Goal: Task Accomplishment & Management: Use online tool/utility

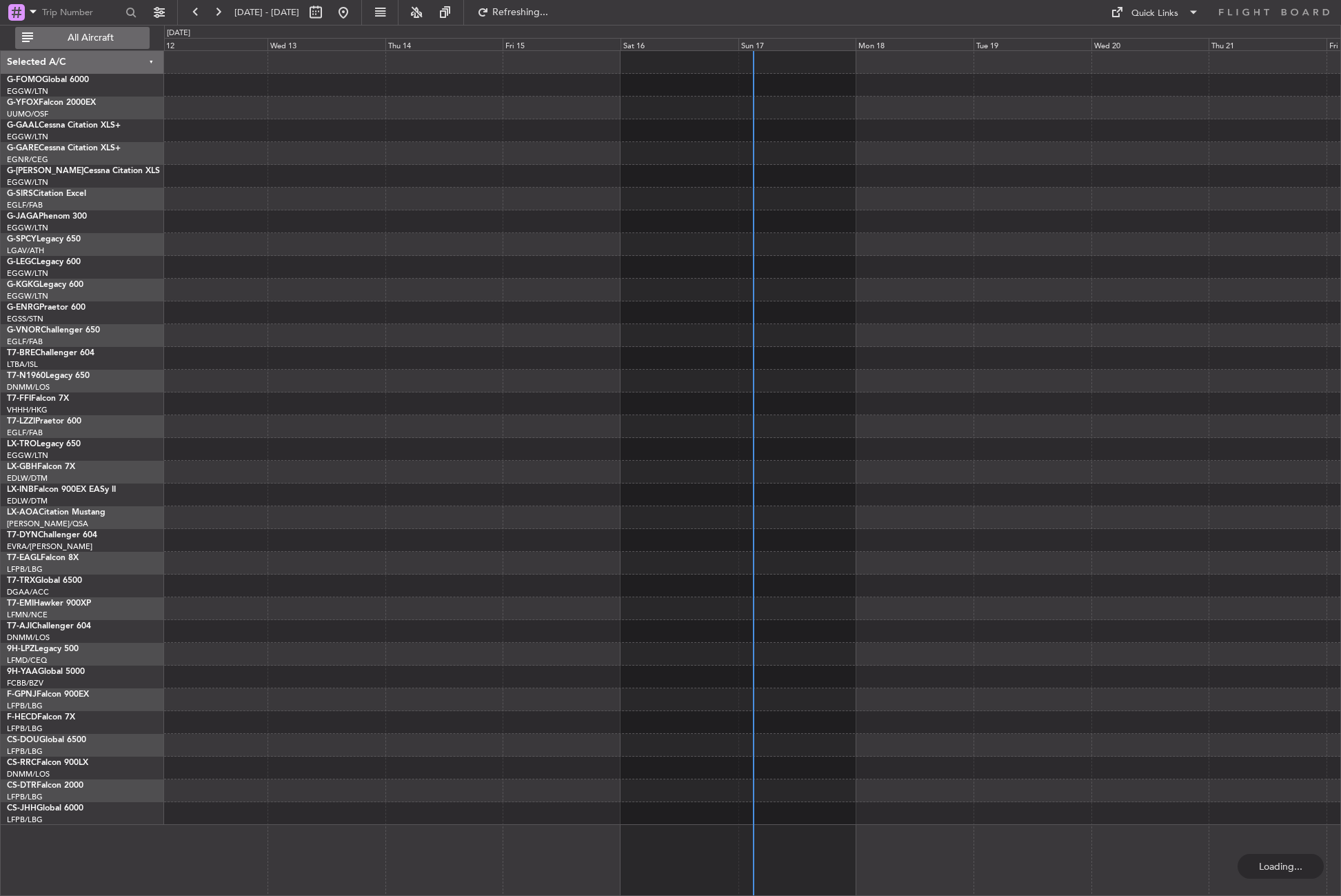
click at [78, 39] on span "All Aircraft" at bounding box center [90, 38] width 109 height 10
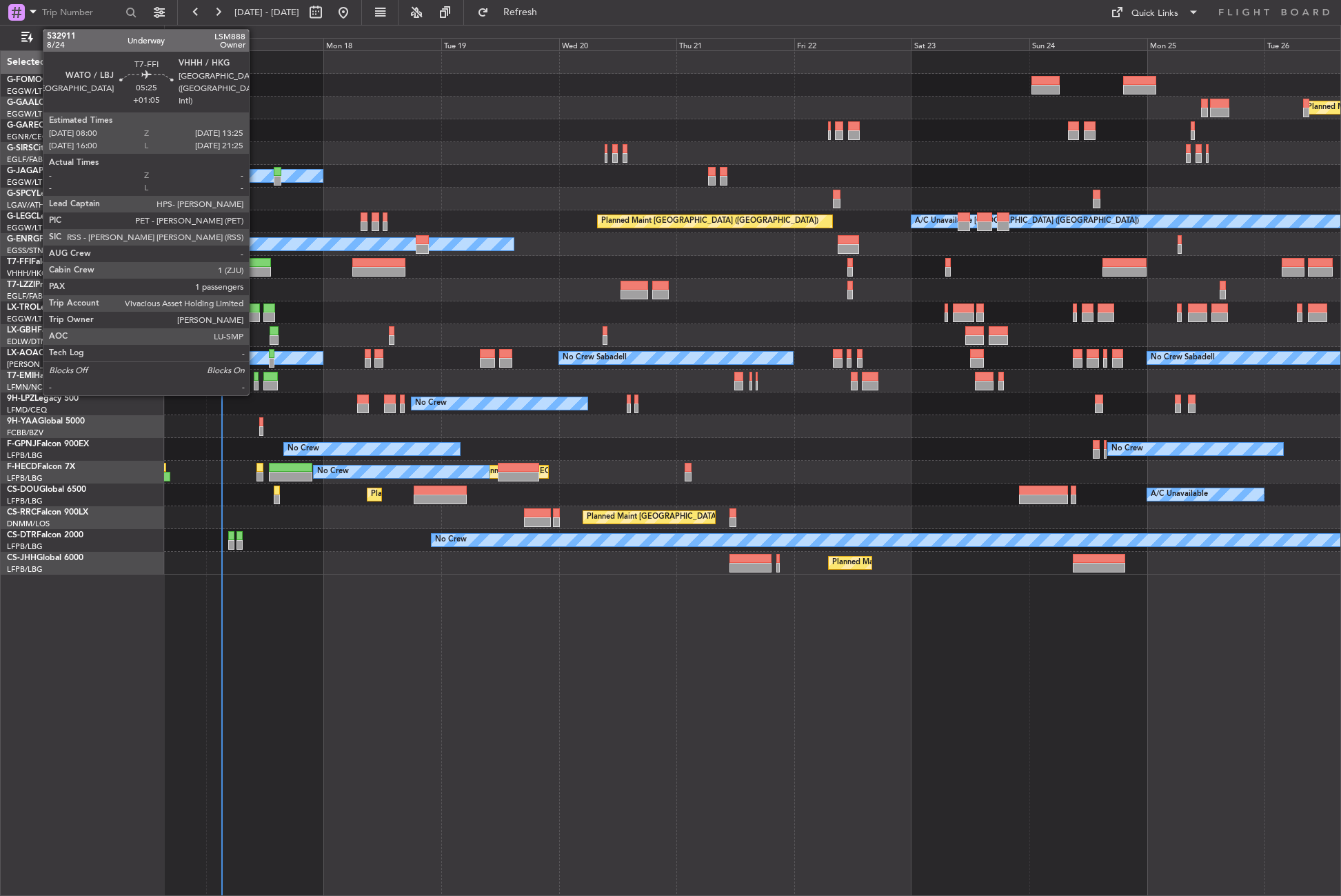
click at [255, 267] on div at bounding box center [257, 272] width 27 height 10
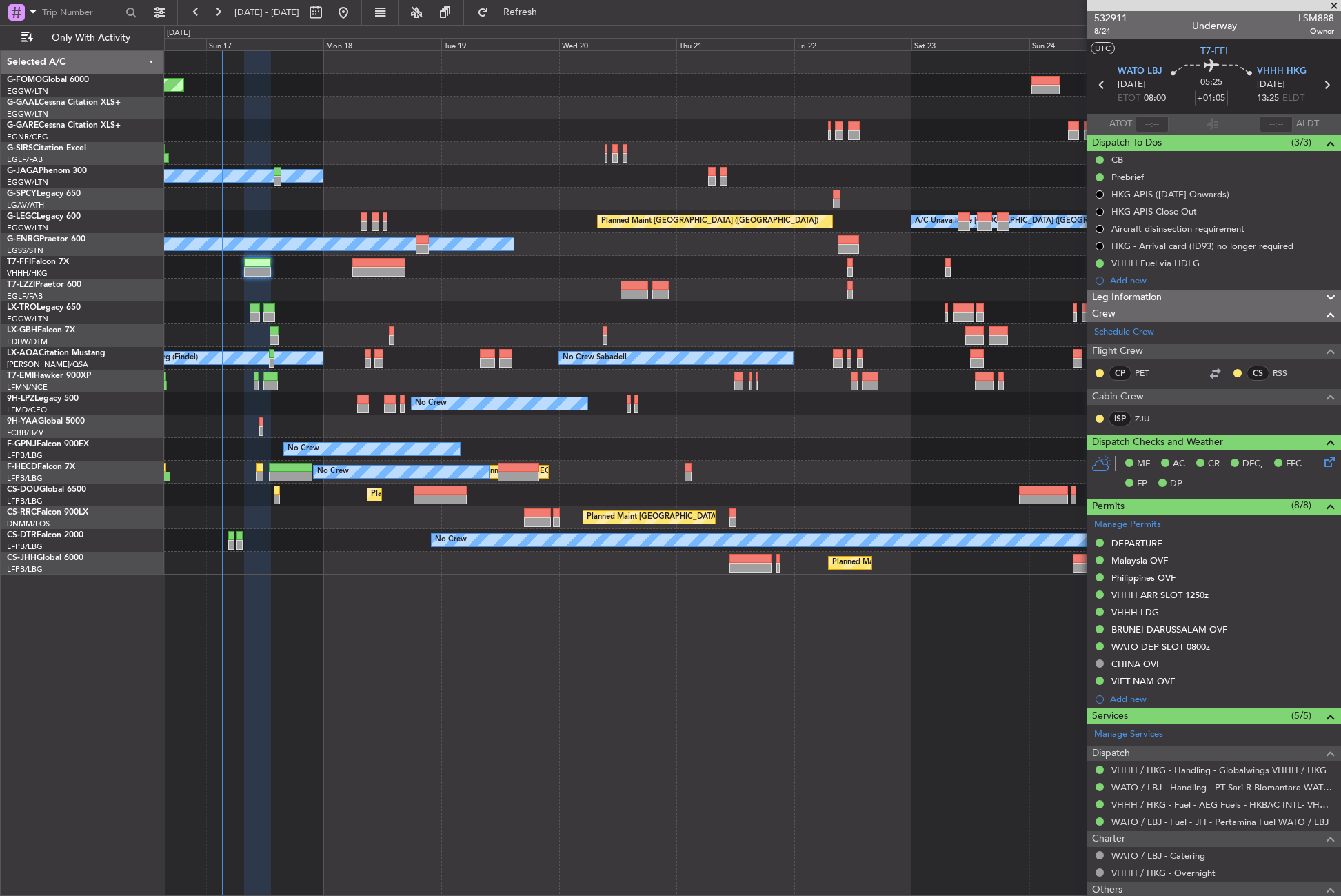
click at [633, 799] on div "Planned Maint Windsor Locks ([PERSON_NAME] Intl) Planned [GEOGRAPHIC_DATA] Plan…" at bounding box center [752, 472] width 1177 height 845
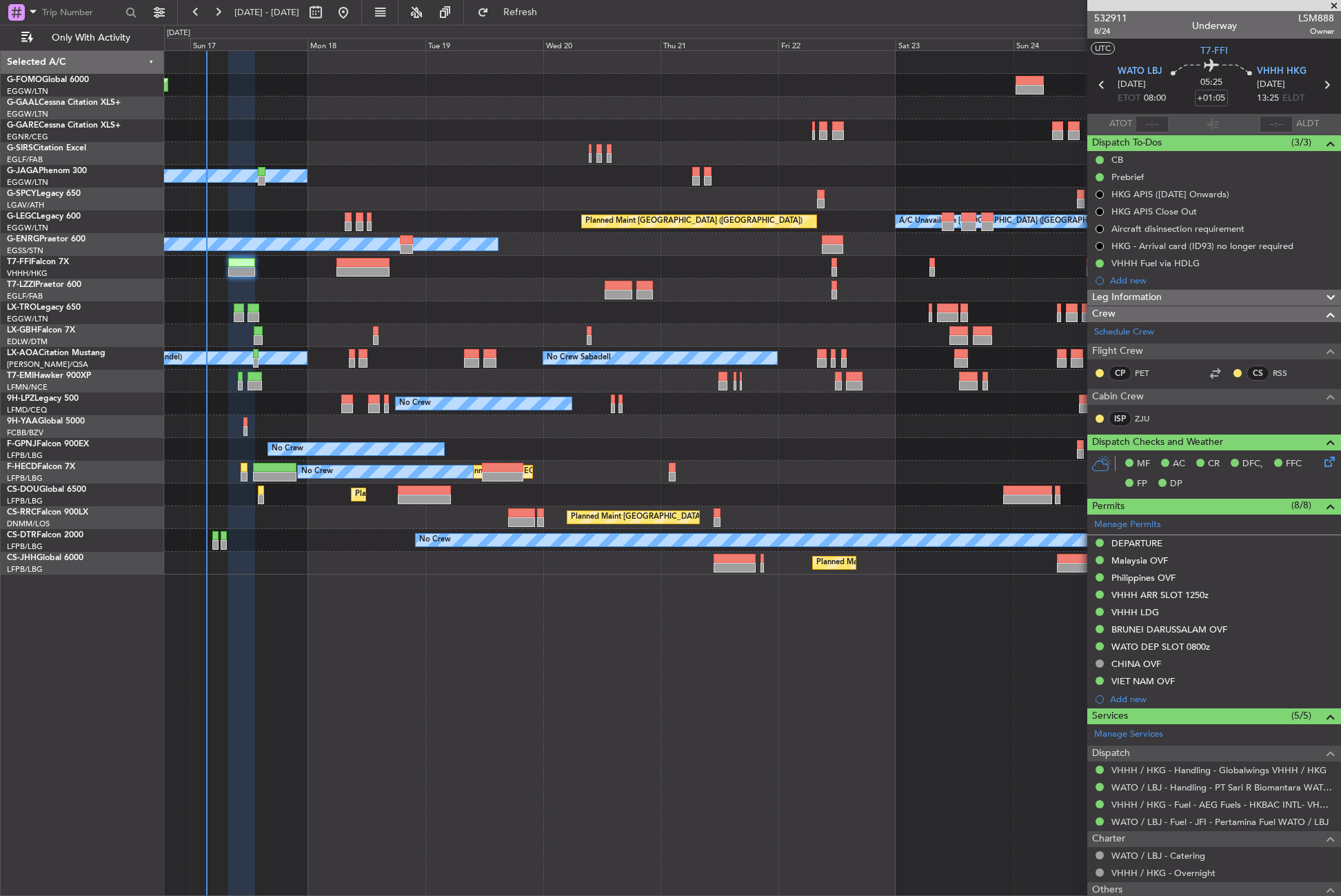
click at [607, 801] on div "Planned Maint Windsor Locks ([PERSON_NAME] Intl) Planned [GEOGRAPHIC_DATA] Plan…" at bounding box center [752, 472] width 1177 height 845
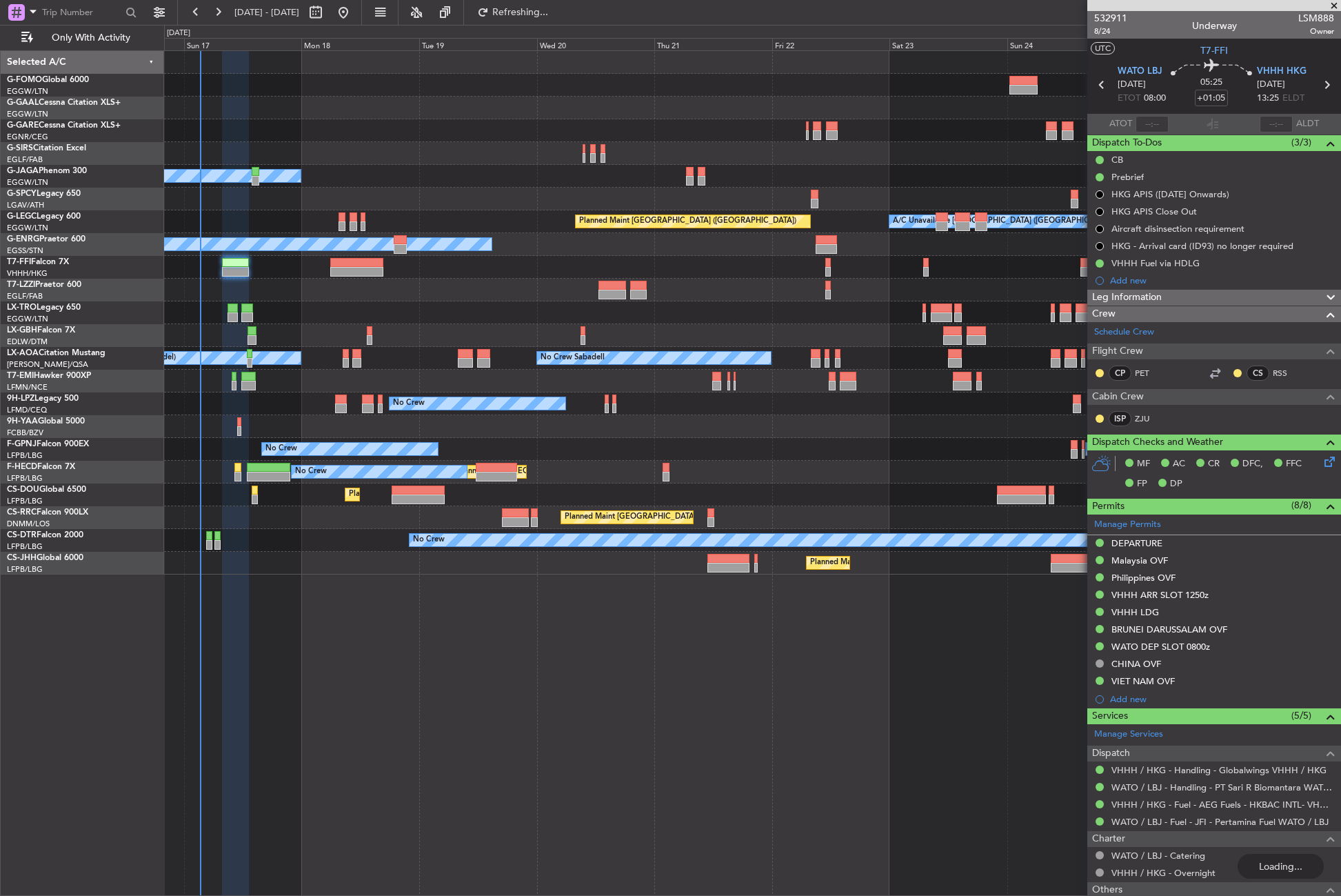
click at [339, 664] on div "Planned Maint Windsor Locks ([PERSON_NAME] Intl) Planned [GEOGRAPHIC_DATA] Plan…" at bounding box center [752, 472] width 1177 height 845
click at [393, 668] on div "Planned Maint Windsor Locks ([PERSON_NAME] Intl) Planned [GEOGRAPHIC_DATA] Plan…" at bounding box center [752, 472] width 1177 height 845
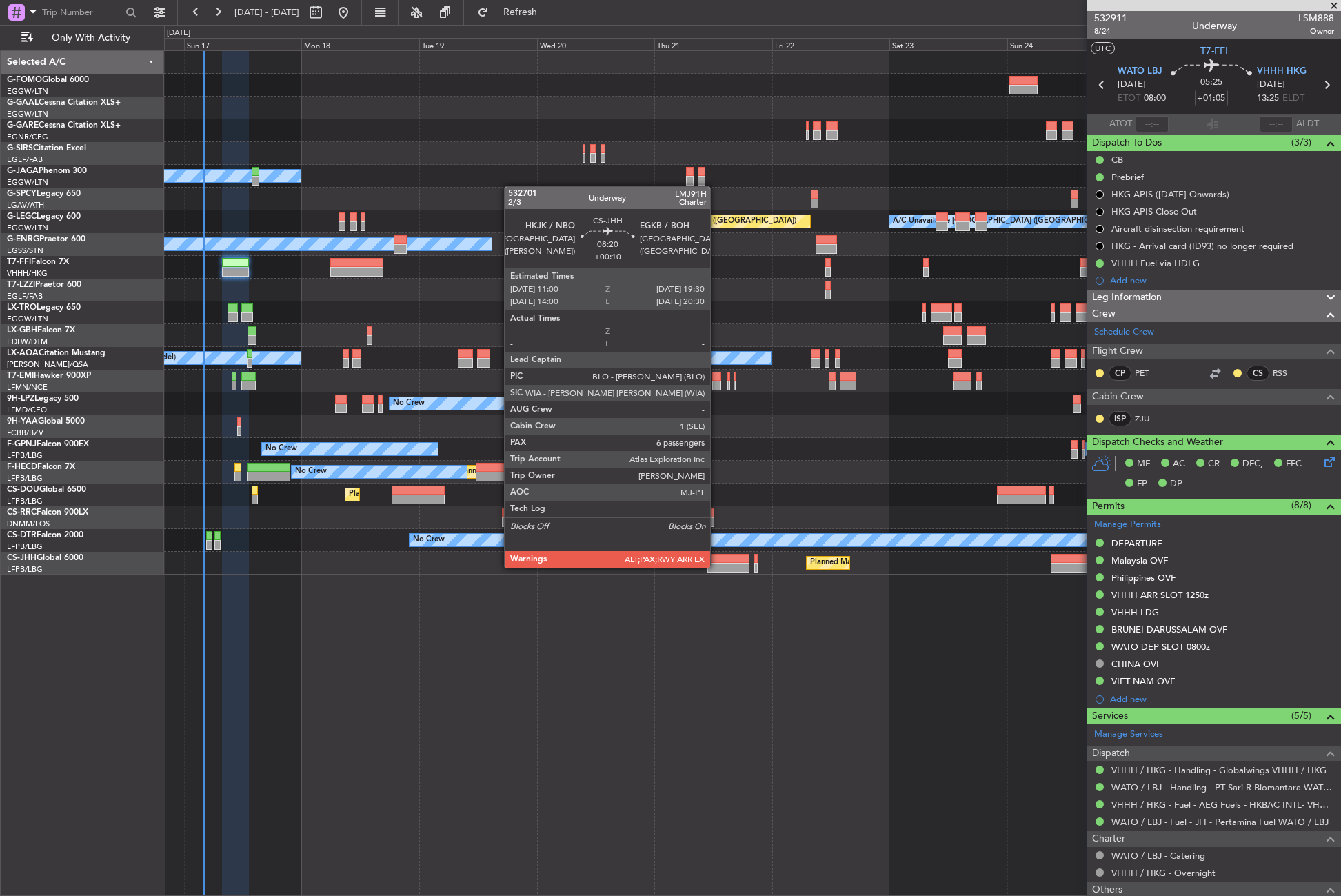
click at [716, 566] on div at bounding box center [728, 567] width 42 height 10
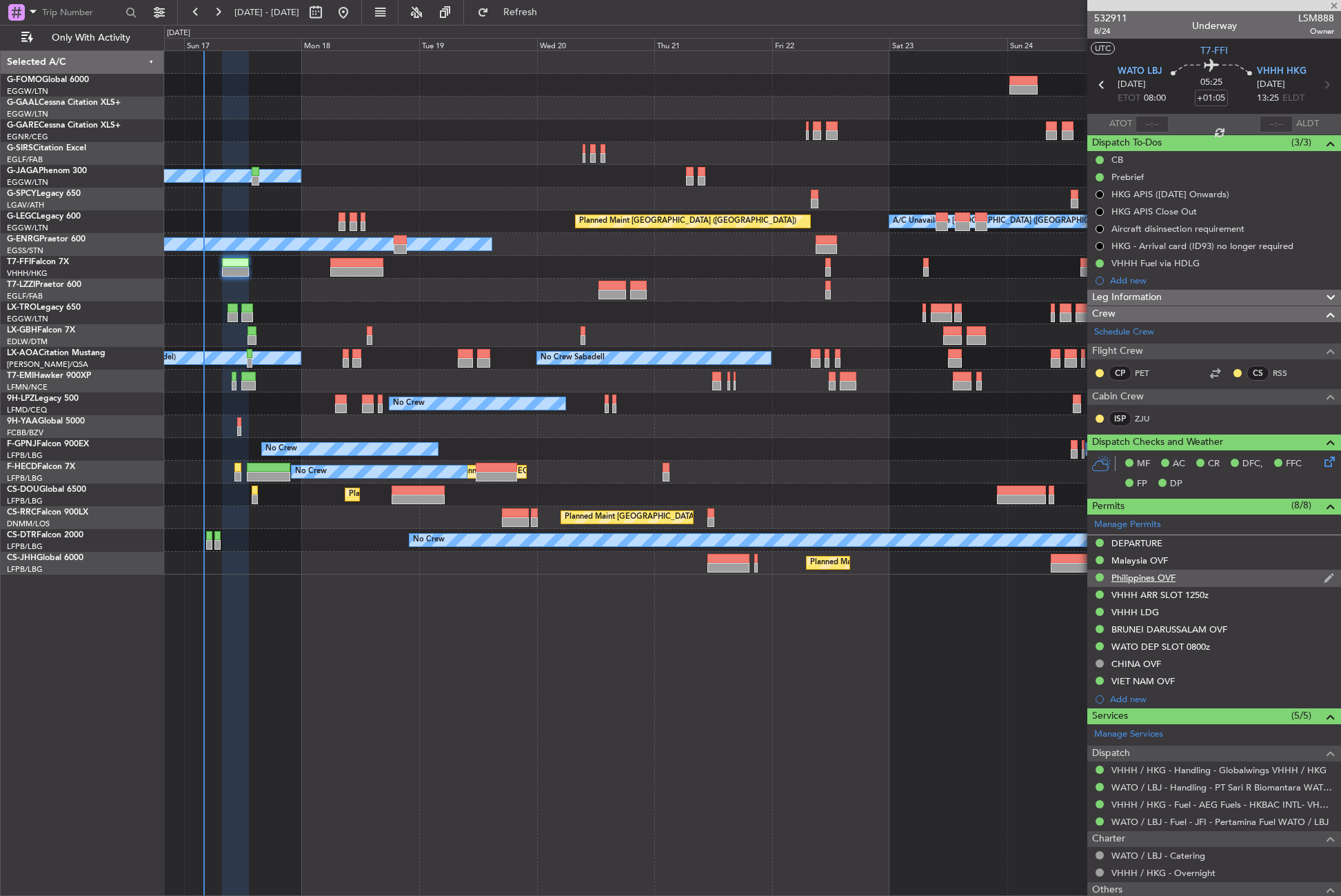
type input "+00:10"
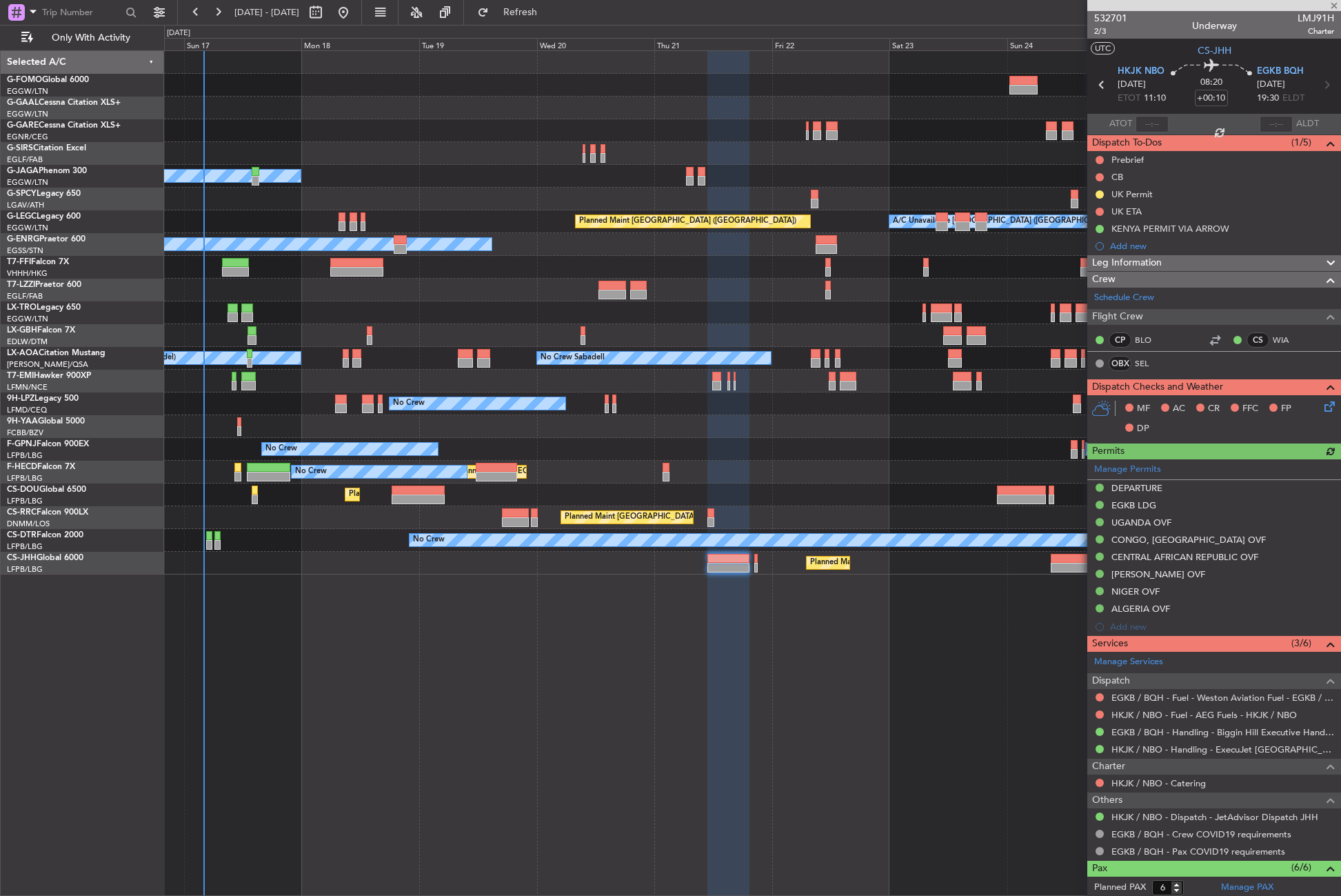
scroll to position [189, 0]
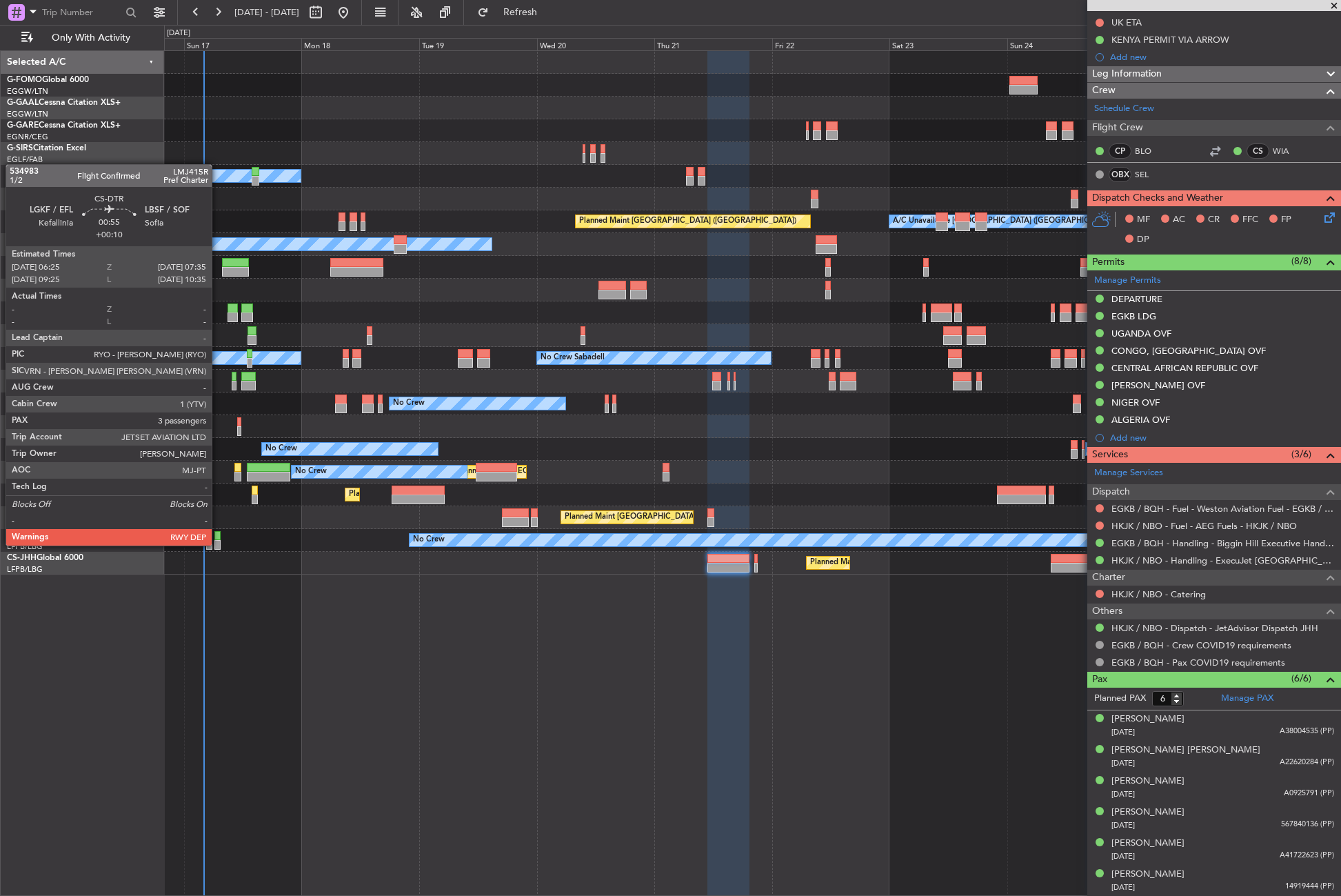
click at [218, 544] on div at bounding box center [218, 544] width 7 height 10
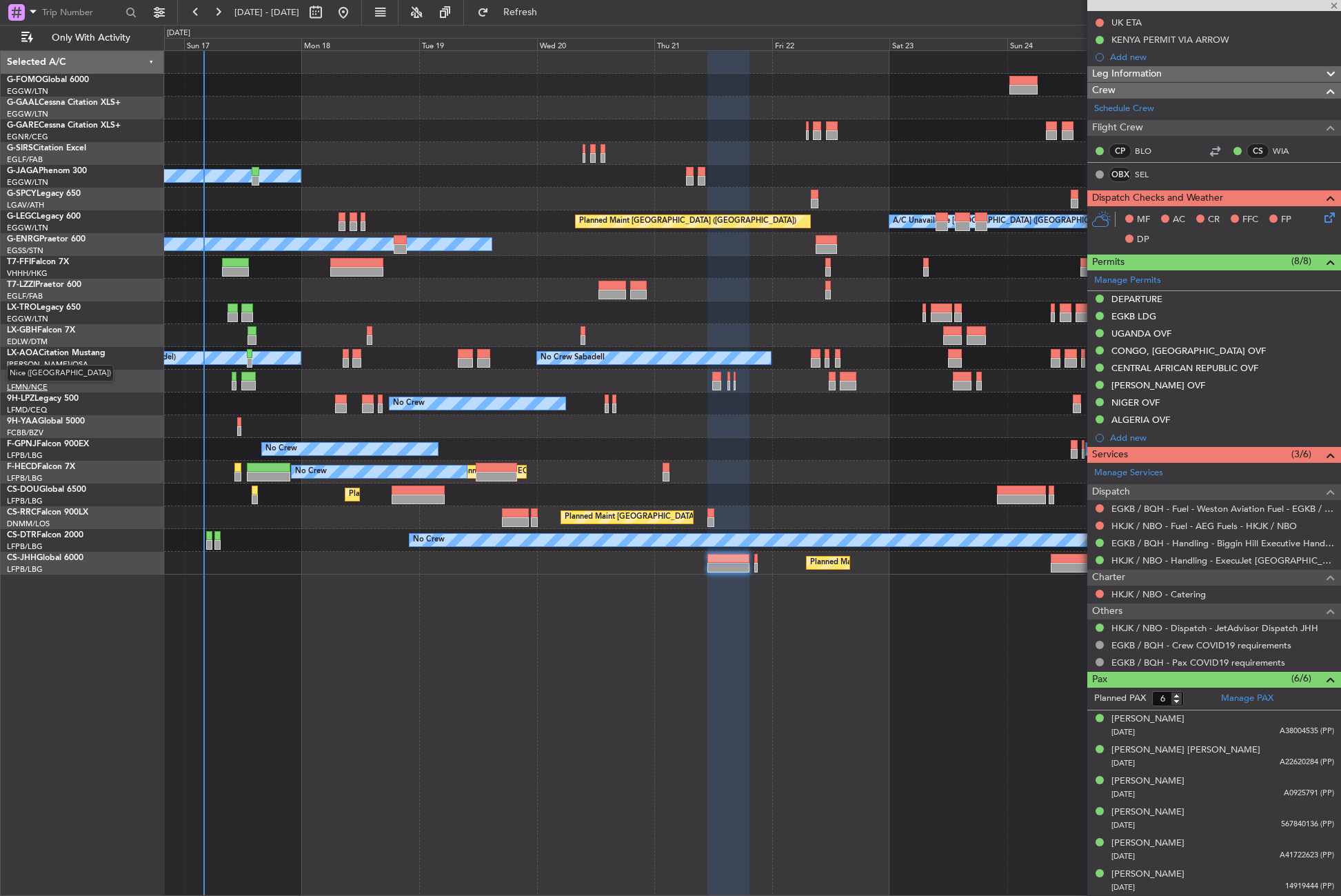
type input "3"
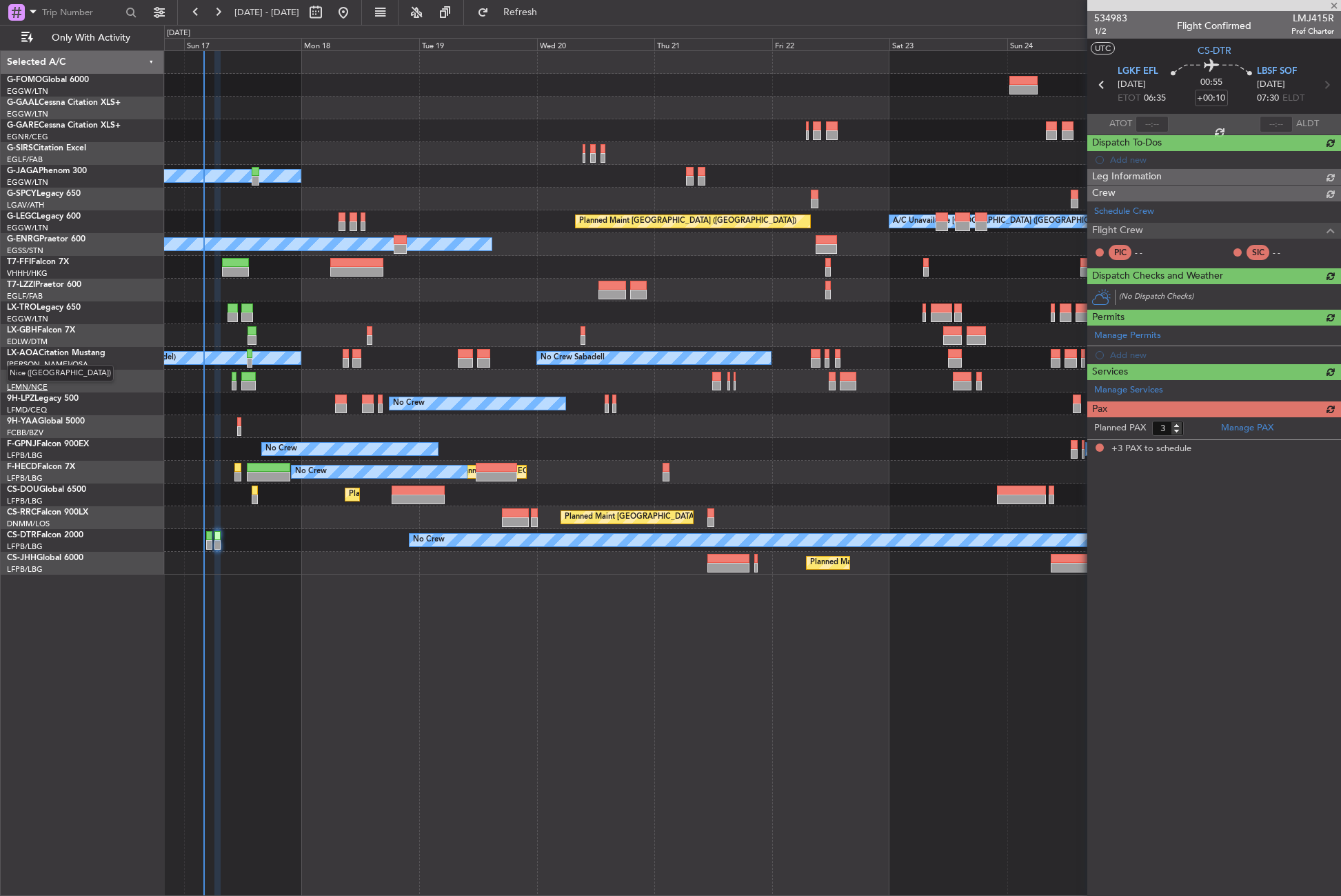
scroll to position [0, 0]
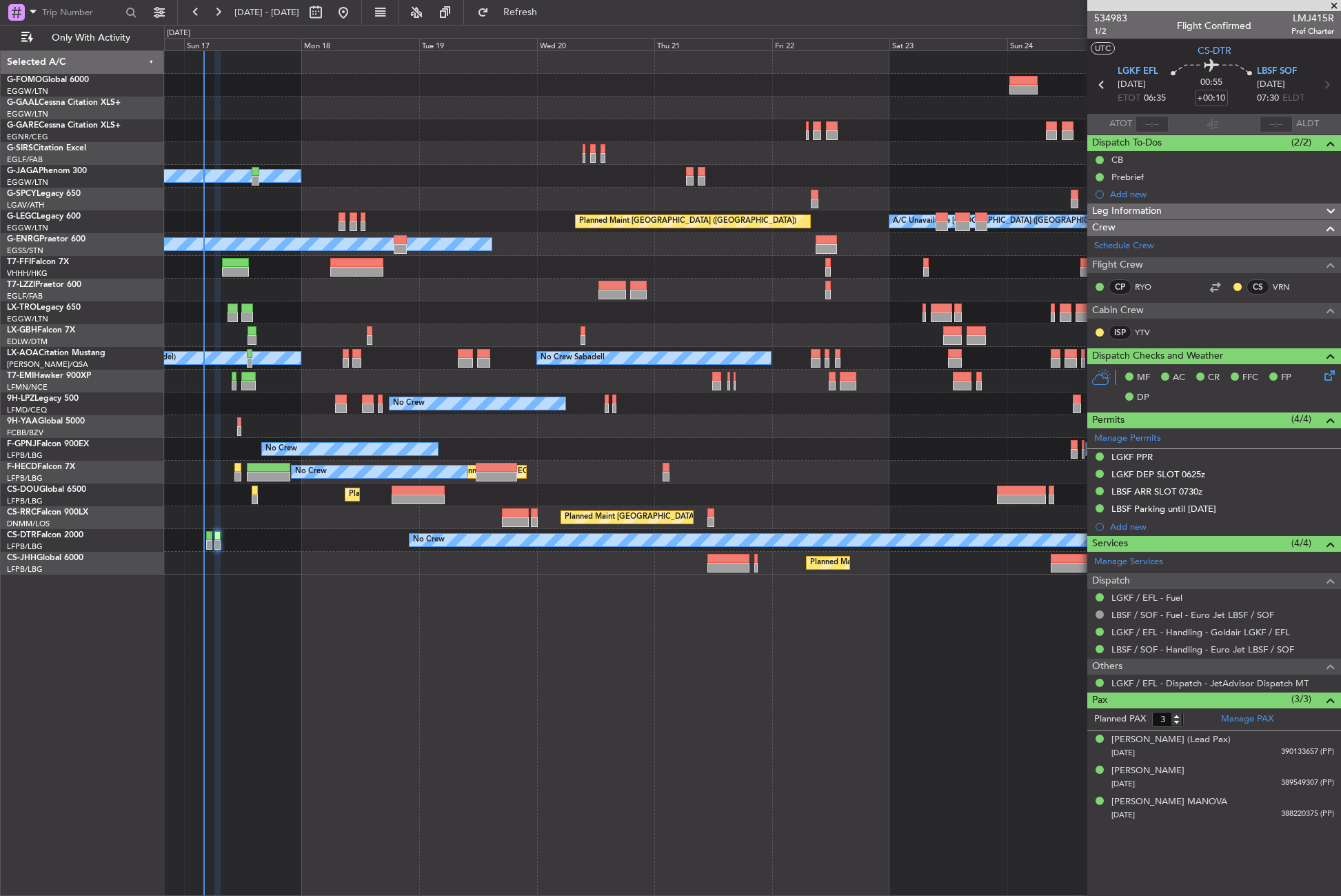
click at [355, 595] on div "Planned Maint Windsor Locks ([PERSON_NAME] Intl) Planned [GEOGRAPHIC_DATA] Plan…" at bounding box center [752, 472] width 1177 height 845
click at [558, 650] on div "Planned Maint Windsor Locks ([PERSON_NAME] Intl) Planned [GEOGRAPHIC_DATA] Plan…" at bounding box center [752, 472] width 1177 height 845
click at [341, 600] on div "Planned Maint Windsor Locks ([PERSON_NAME] Intl) Planned [GEOGRAPHIC_DATA] Plan…" at bounding box center [752, 472] width 1177 height 845
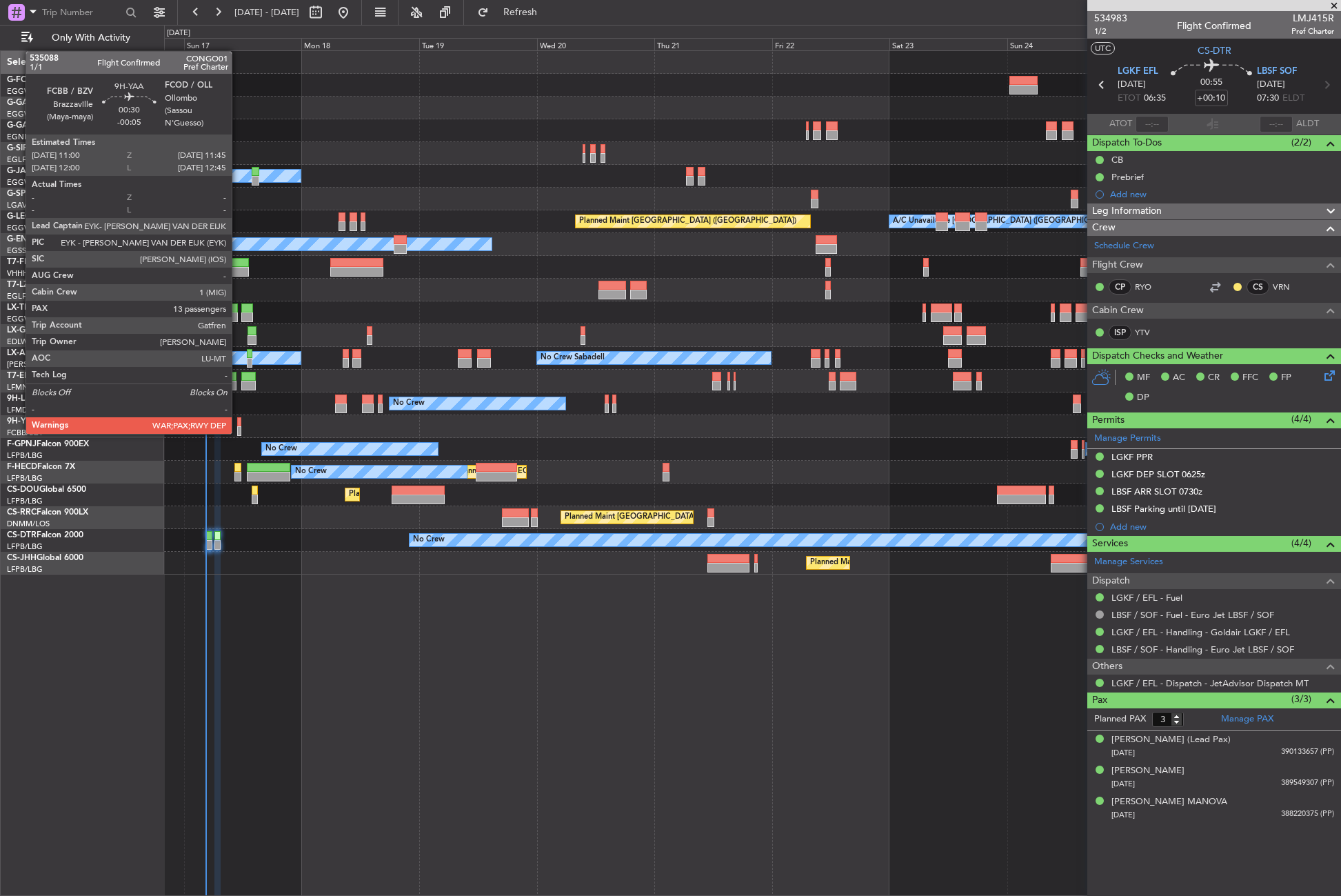
click at [238, 432] on div at bounding box center [239, 431] width 4 height 10
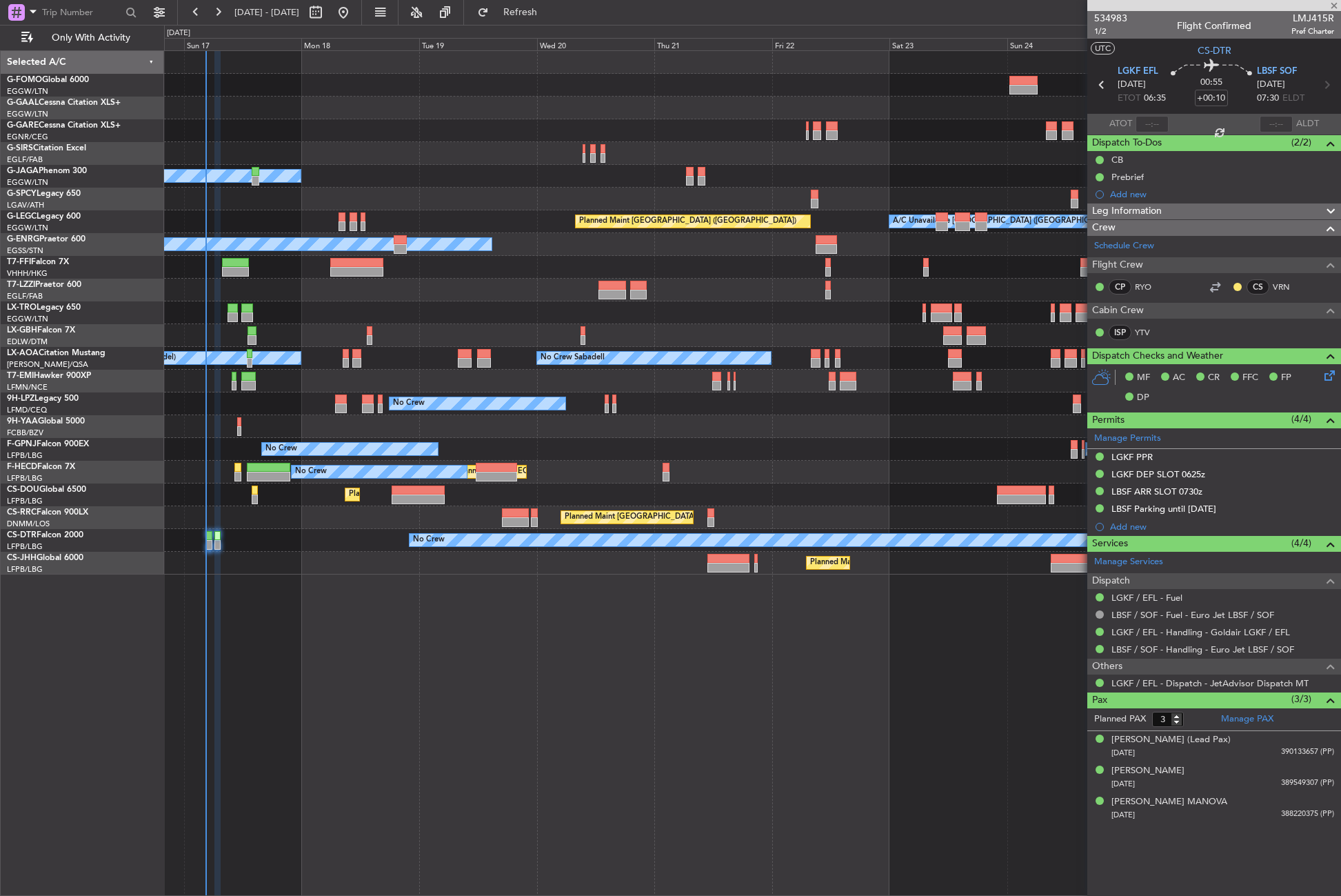
type input "-00:05"
type input "13"
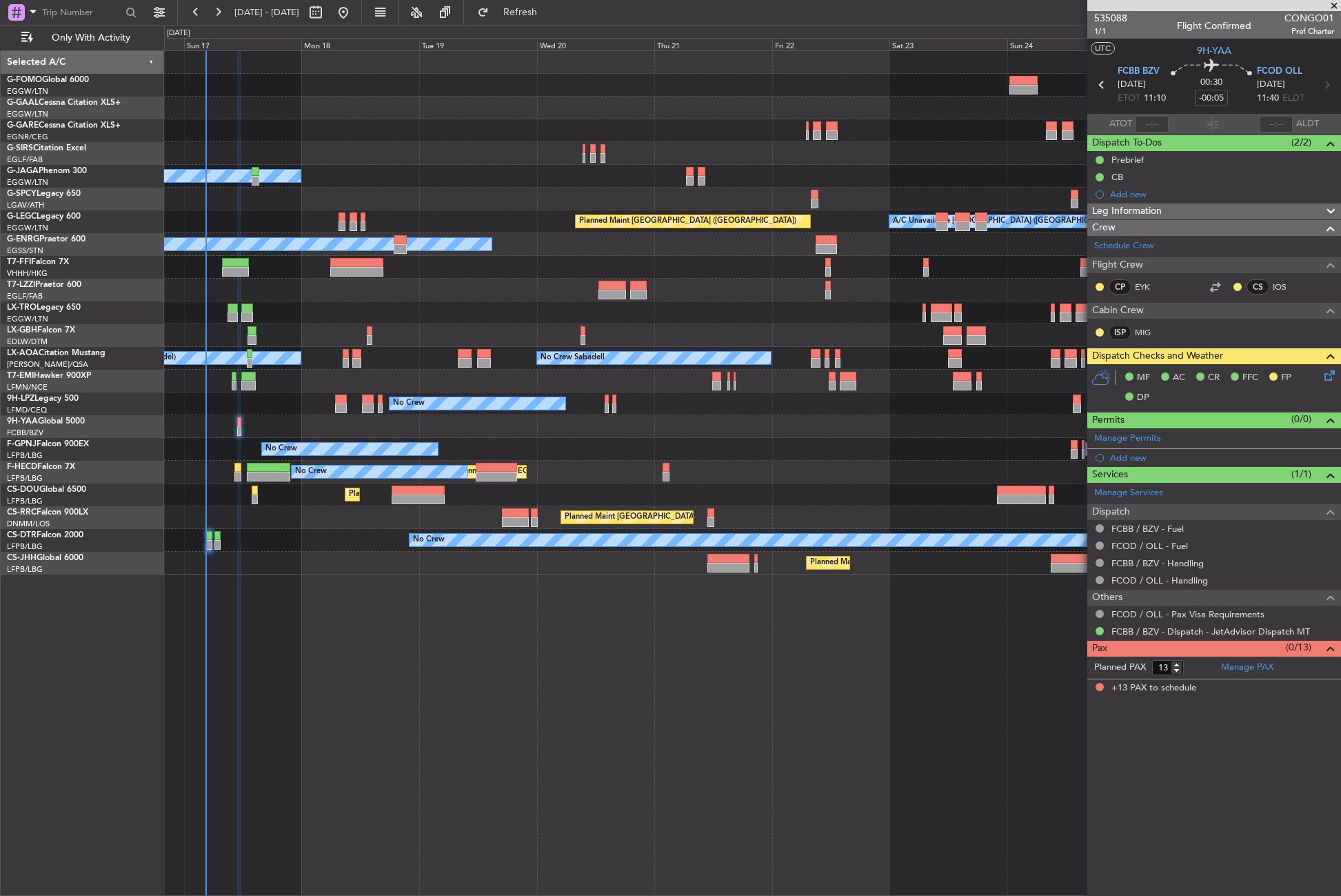
click at [299, 393] on div "No Crew No Crew No Crew" at bounding box center [752, 404] width 1176 height 23
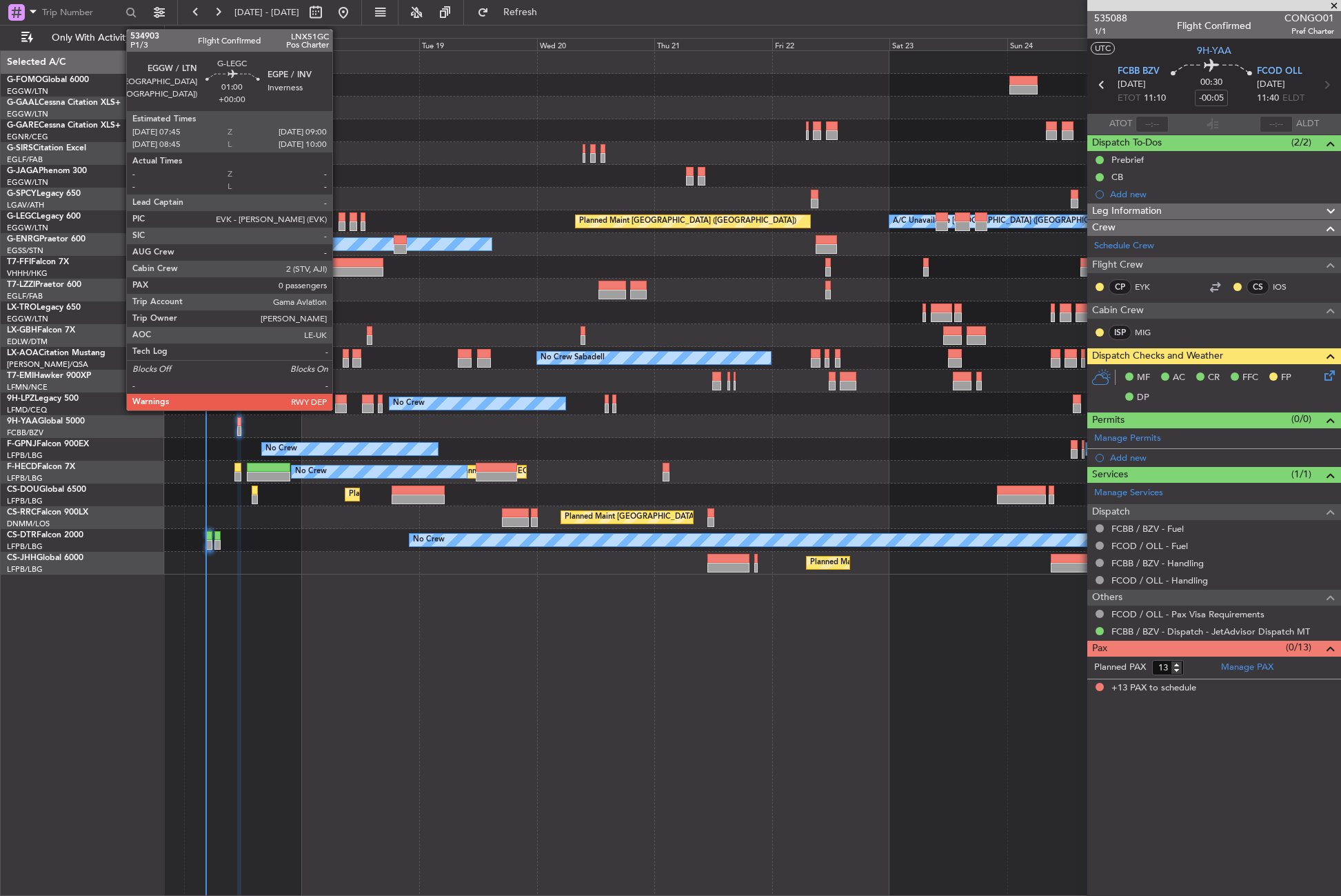
click at [338, 220] on div at bounding box center [342, 218] width 7 height 10
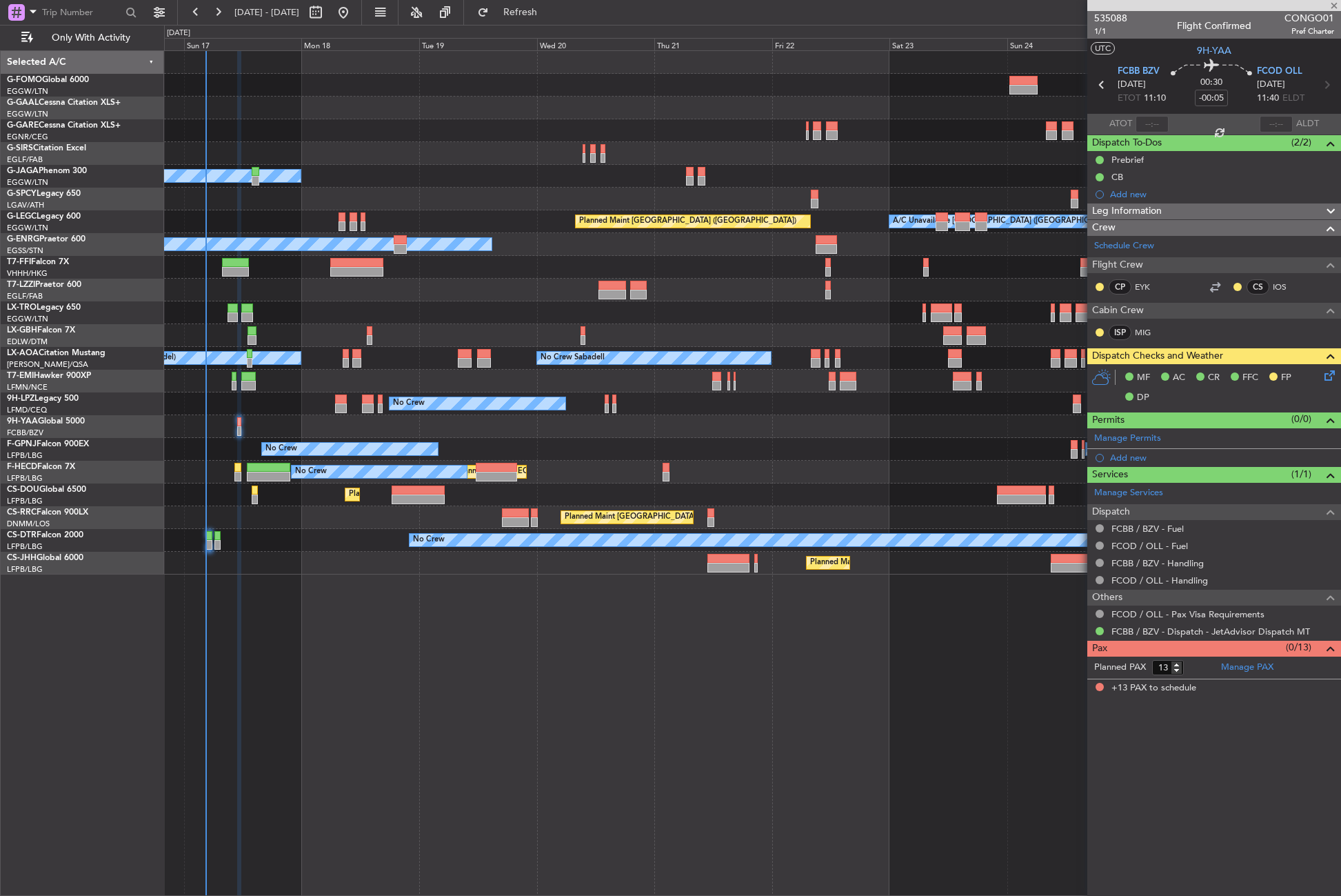
type input "0"
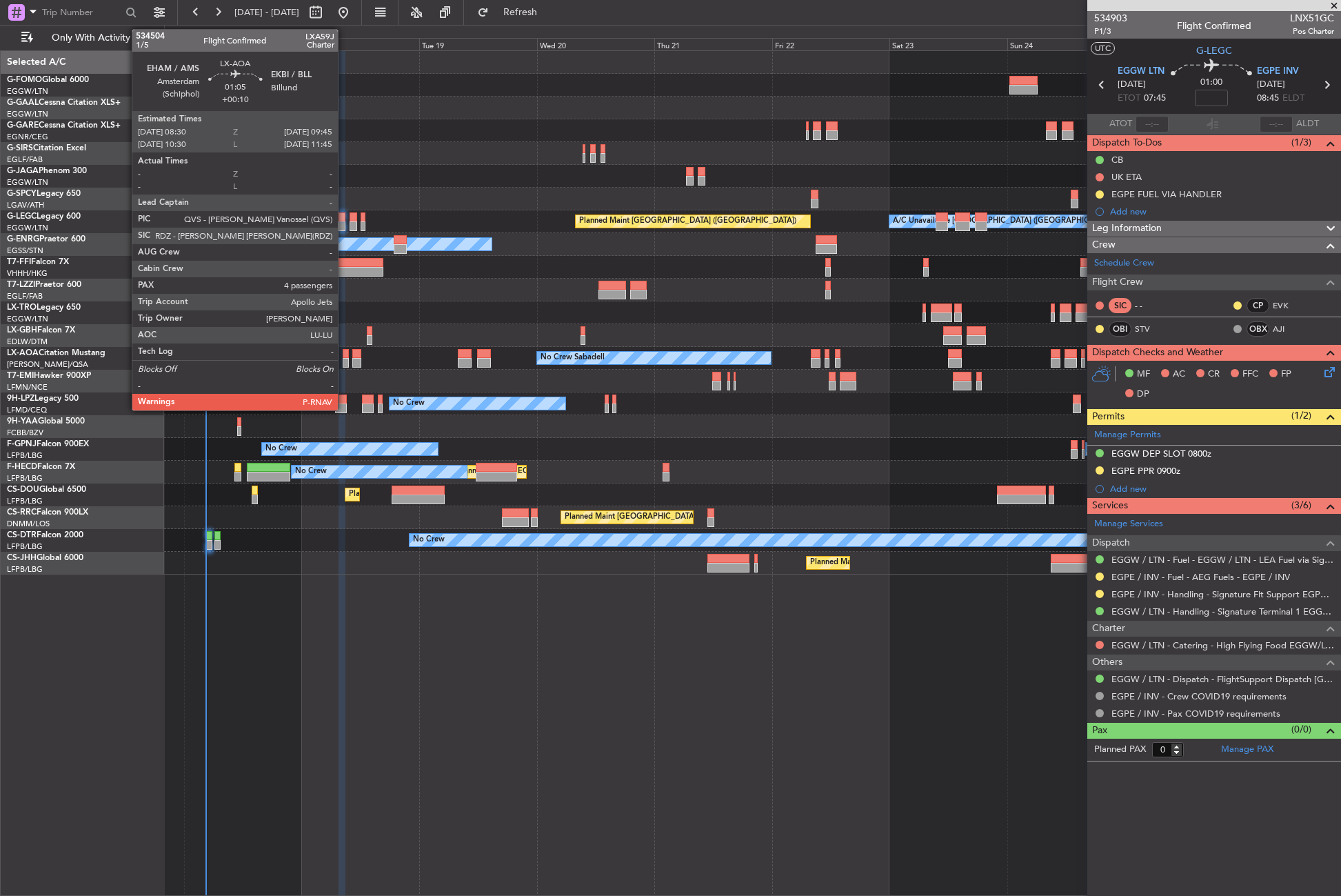
click at [344, 362] on div at bounding box center [346, 363] width 7 height 10
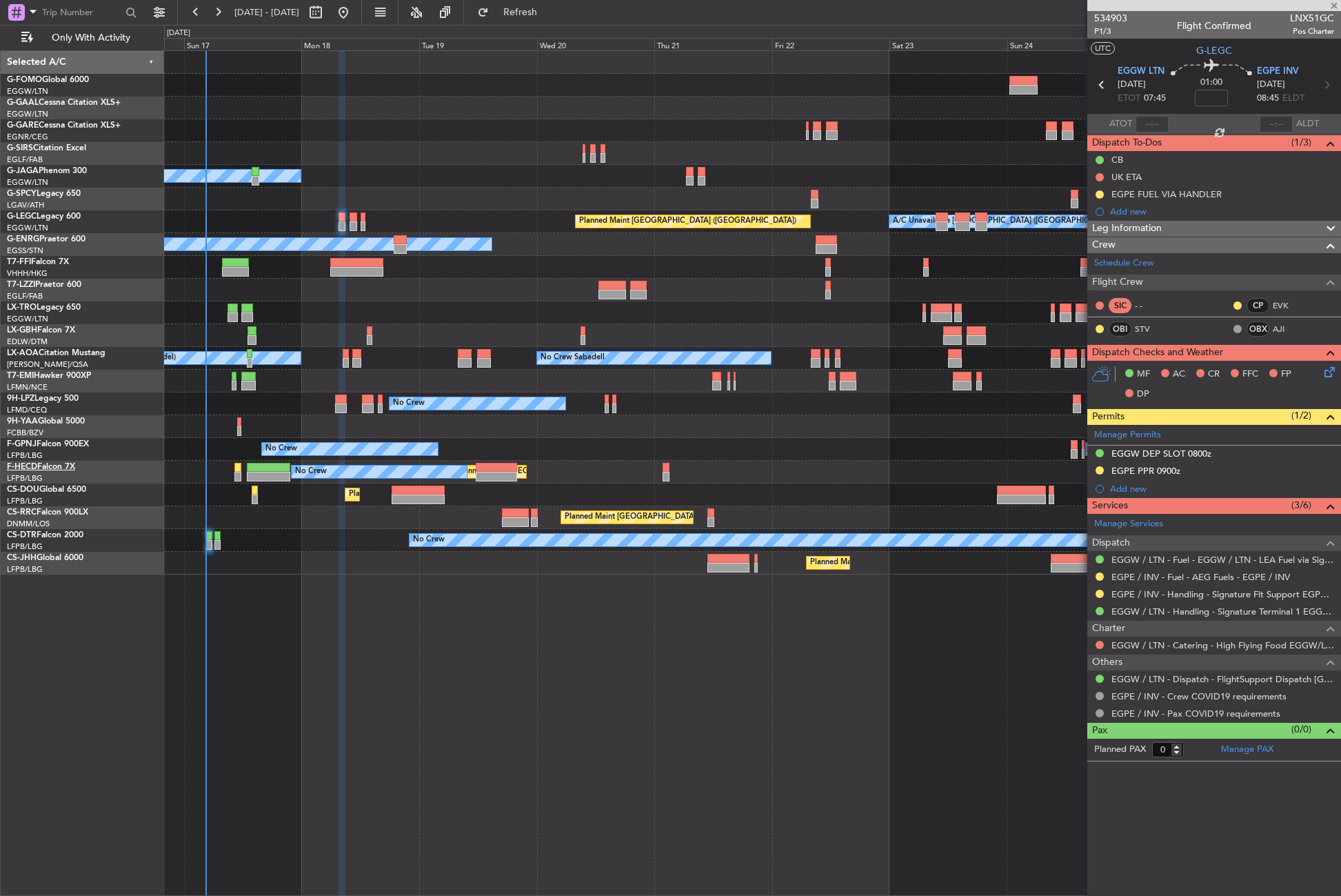
type input "+00:10"
type input "4"
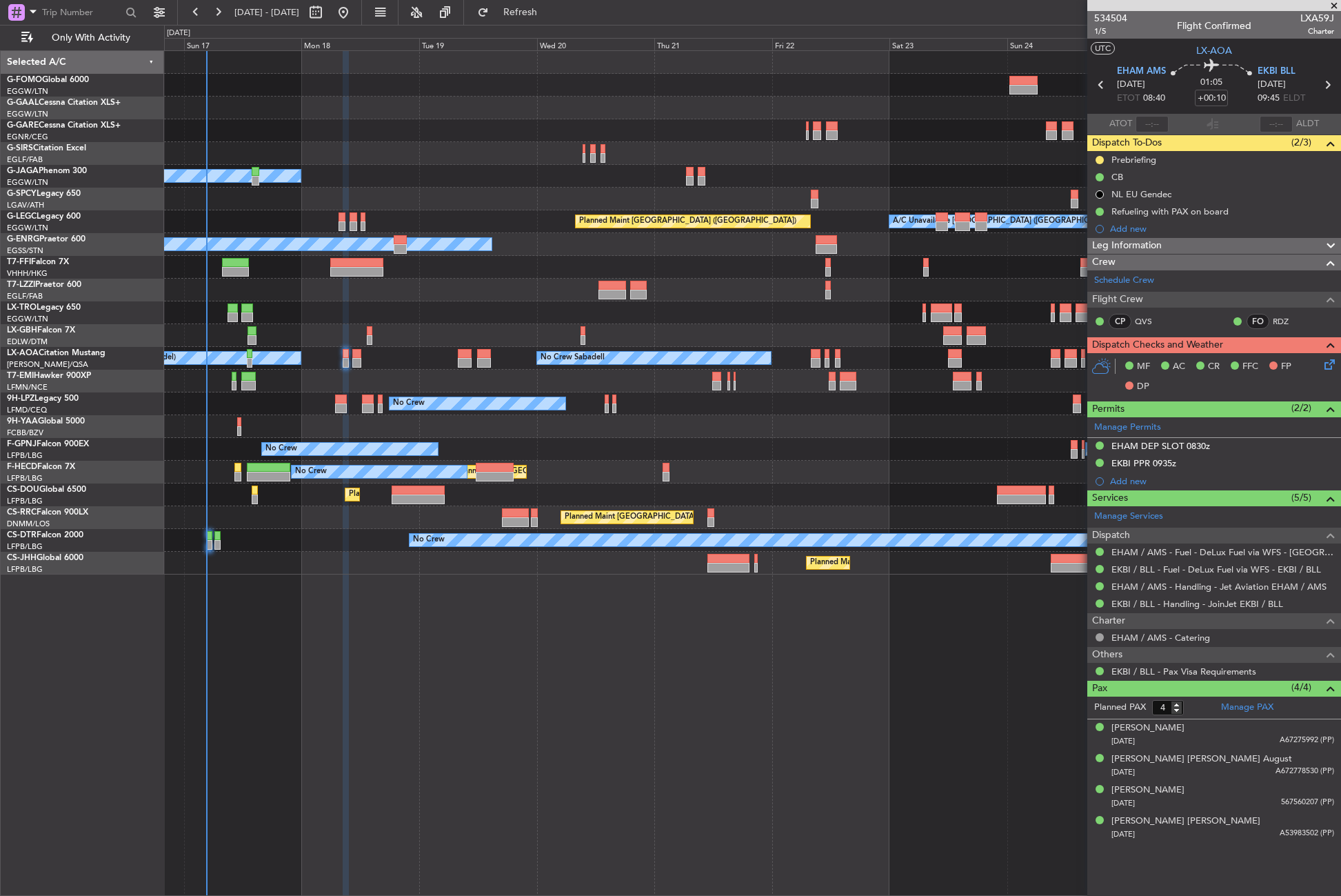
click at [736, 667] on div "Planned Maint Windsor Locks ([PERSON_NAME] Intl) Planned [GEOGRAPHIC_DATA] Plan…" at bounding box center [752, 472] width 1177 height 845
click at [621, 701] on div "Planned Maint Windsor Locks ([PERSON_NAME] Intl) Planned [GEOGRAPHIC_DATA] Plan…" at bounding box center [752, 472] width 1177 height 845
click at [633, 678] on div "Planned Maint Windsor Locks ([PERSON_NAME] Intl) Planned [GEOGRAPHIC_DATA] Plan…" at bounding box center [752, 472] width 1177 height 845
